Goal: Information Seeking & Learning: Learn about a topic

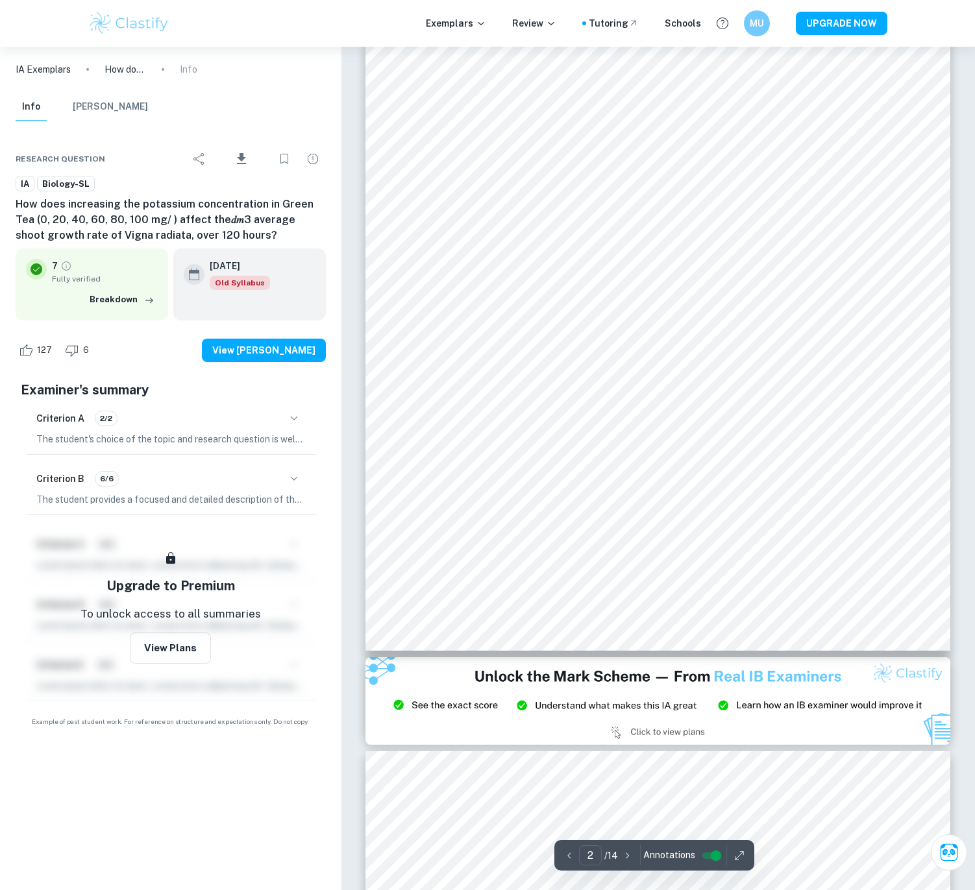
scroll to position [1301, 0]
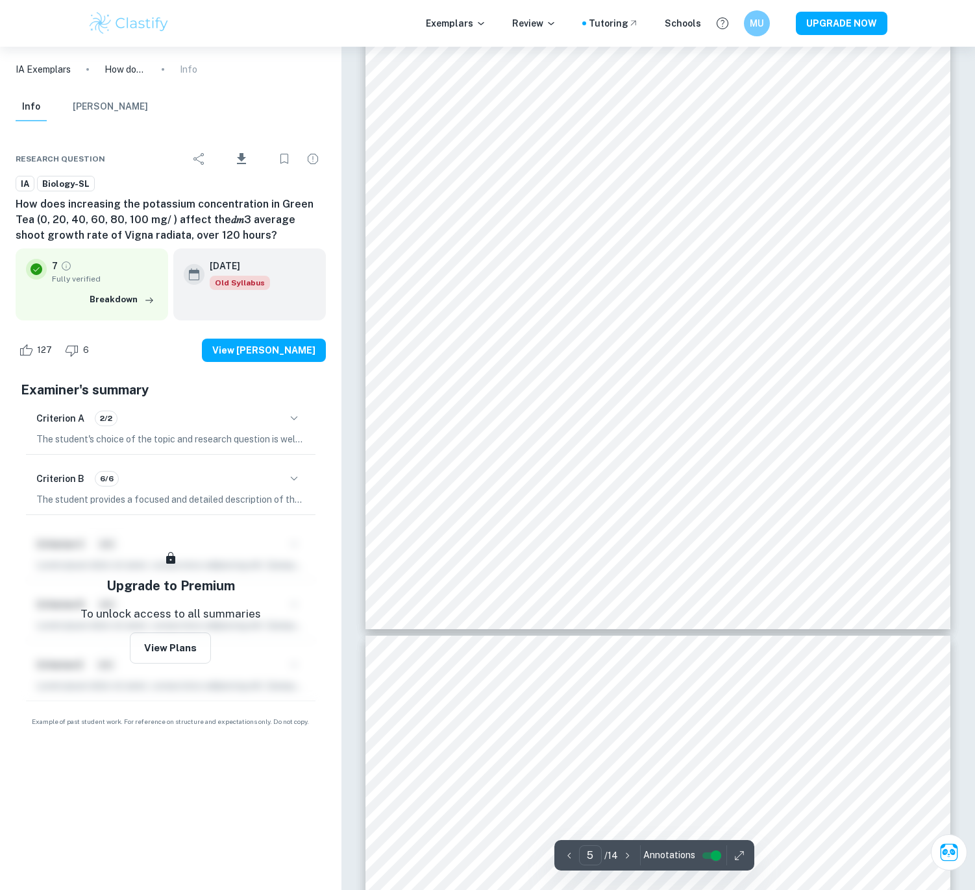
type input "6"
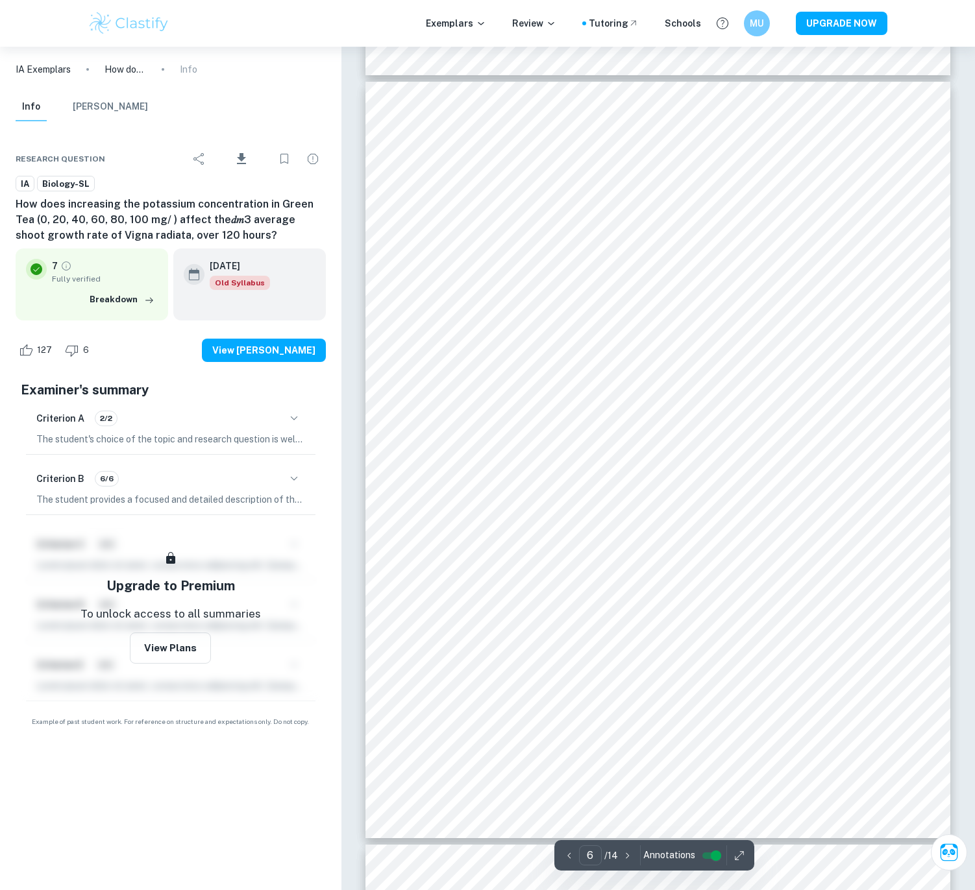
scroll to position [3998, 0]
